Goal: Task Accomplishment & Management: Use online tool/utility

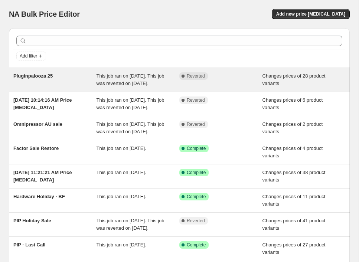
click at [182, 85] on div "Complete Reverted" at bounding box center [220, 79] width 83 height 15
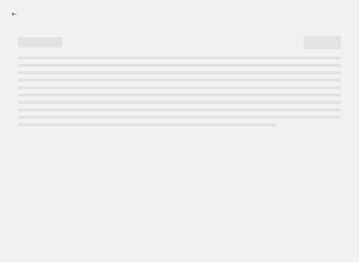
select select "product_type"
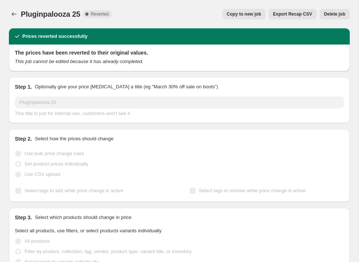
drag, startPoint x: 249, startPoint y: 16, endPoint x: 242, endPoint y: 113, distance: 97.2
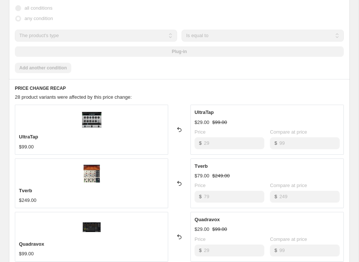
scroll to position [287, 0]
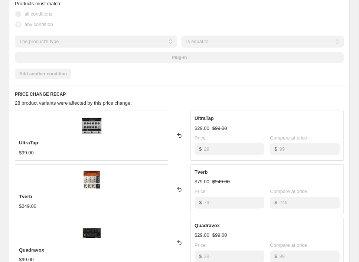
click at [178, 133] on icon at bounding box center [179, 135] width 4 height 5
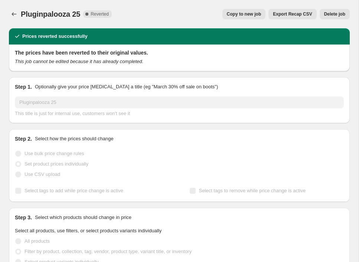
scroll to position [0, 0]
click at [171, 12] on div "Copy to new job Export Recap CSV Delete job" at bounding box center [234, 14] width 232 height 10
click at [104, 13] on span "Reverted" at bounding box center [100, 14] width 18 height 6
click at [208, 17] on div "Copy to new job Export Recap CSV Delete job" at bounding box center [234, 14] width 232 height 10
click at [201, 27] on div "Pluginpalooza 25. This page is ready Pluginpalooza 25 Complete Reverted Copy to…" at bounding box center [179, 14] width 341 height 28
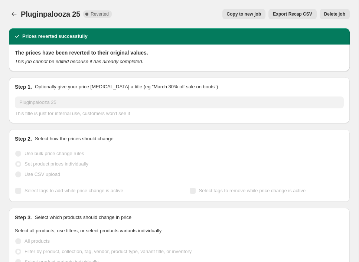
click at [234, 16] on span "Copy to new job" at bounding box center [244, 14] width 35 height 6
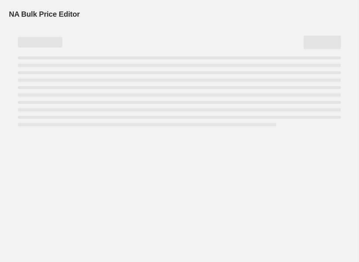
select select "product_type"
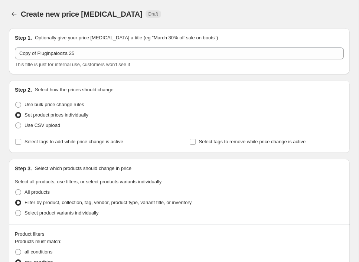
click at [229, 19] on div "Create new price [MEDICAL_DATA]. This page is ready Create new price [MEDICAL_D…" at bounding box center [179, 14] width 341 height 28
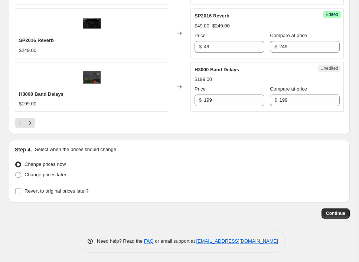
scroll to position [1306, 0]
click at [76, 189] on span "Revert to original prices later?" at bounding box center [57, 192] width 64 height 6
click at [21, 189] on input "Revert to original prices later?" at bounding box center [18, 192] width 6 height 6
checkbox input "true"
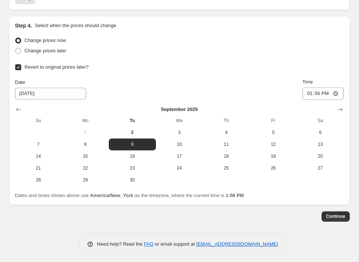
scroll to position [1433, 0]
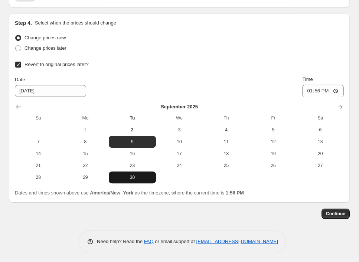
click at [130, 181] on button "30" at bounding box center [132, 178] width 47 height 12
type input "[DATE]"
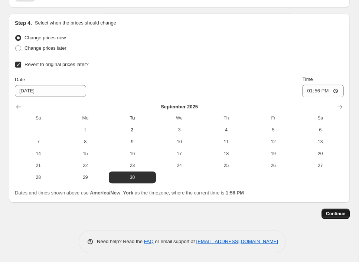
click at [330, 211] on span "Continue" at bounding box center [335, 214] width 19 height 6
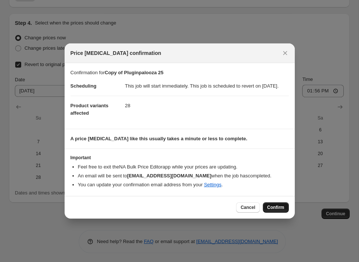
click at [274, 213] on button "Confirm" at bounding box center [276, 207] width 26 height 10
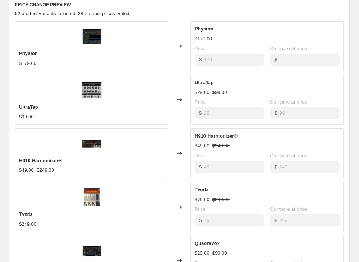
scroll to position [312, 0]
